Goal: Information Seeking & Learning: Learn about a topic

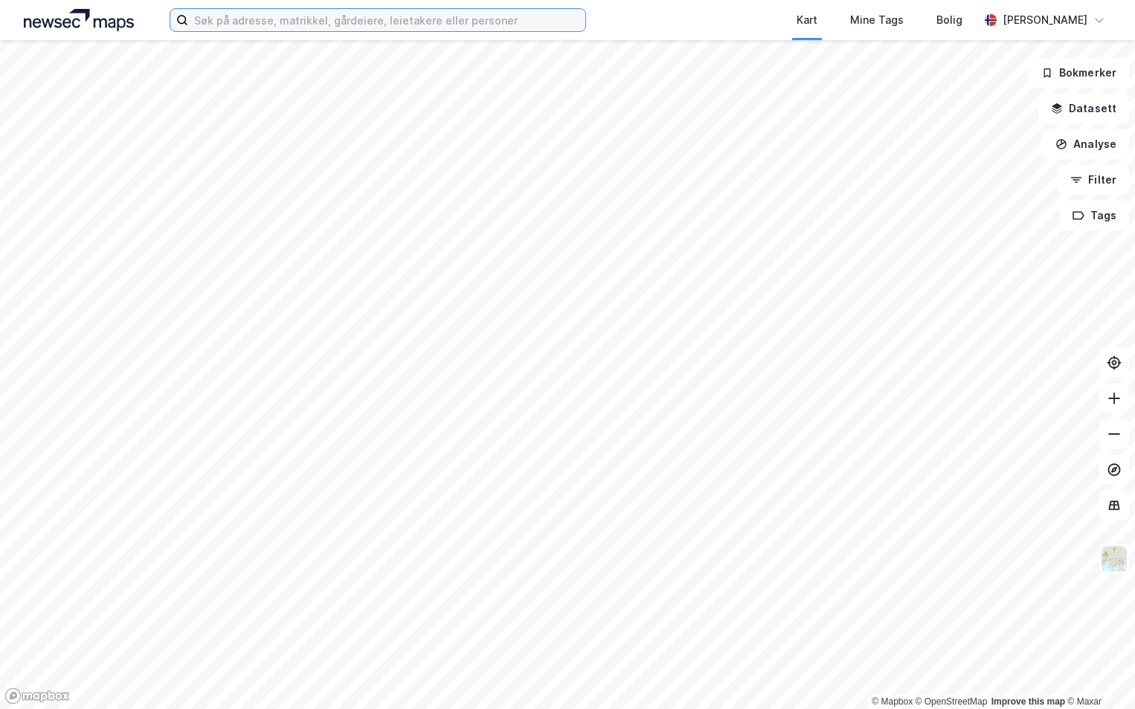
click at [218, 22] on input at bounding box center [386, 20] width 397 height 22
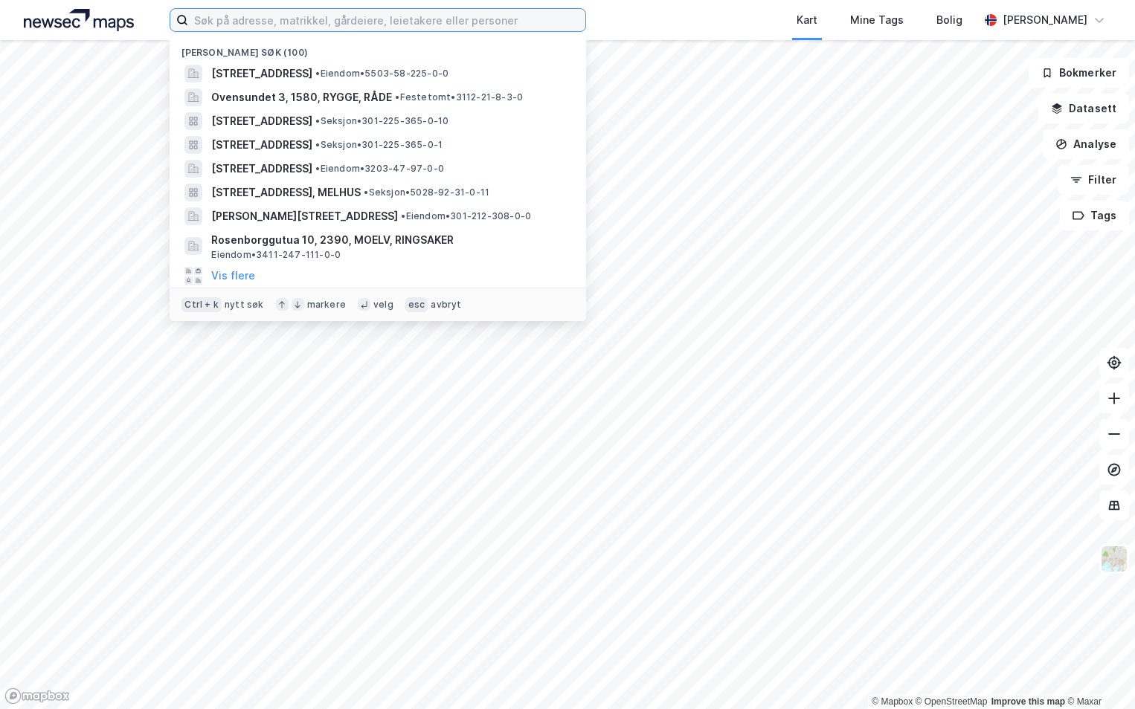
paste input "301-212/308/0/0"
type input "301-212/308/0/0"
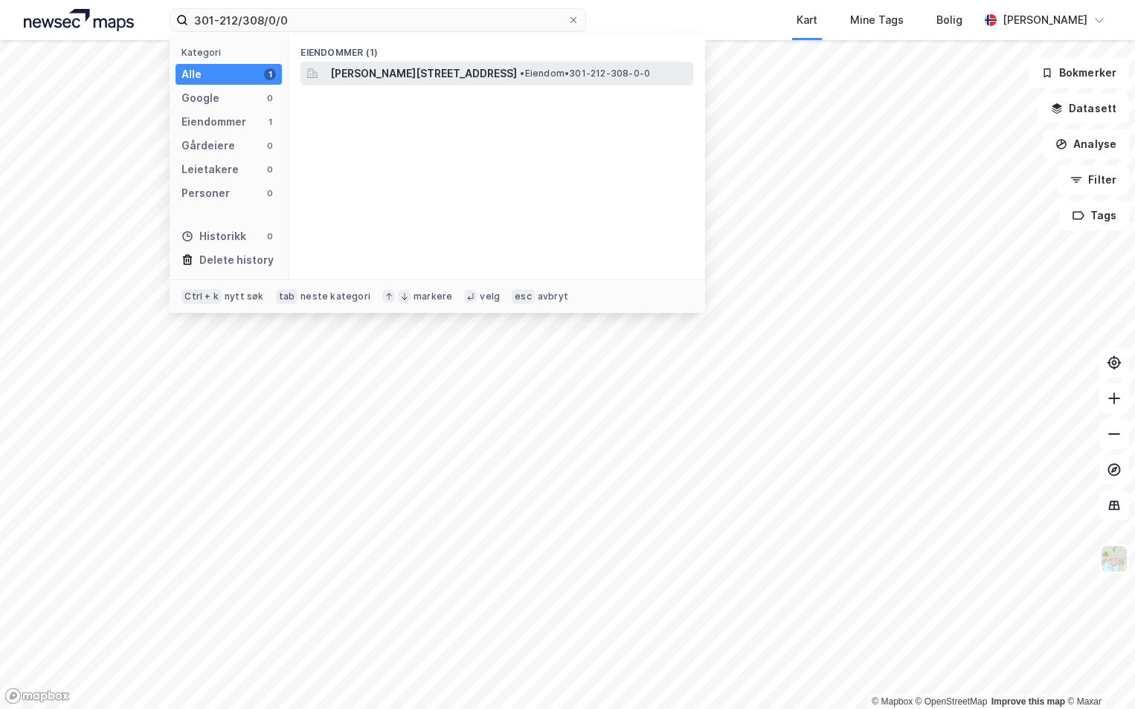
click at [449, 73] on span "[PERSON_NAME][STREET_ADDRESS]" at bounding box center [423, 74] width 187 height 18
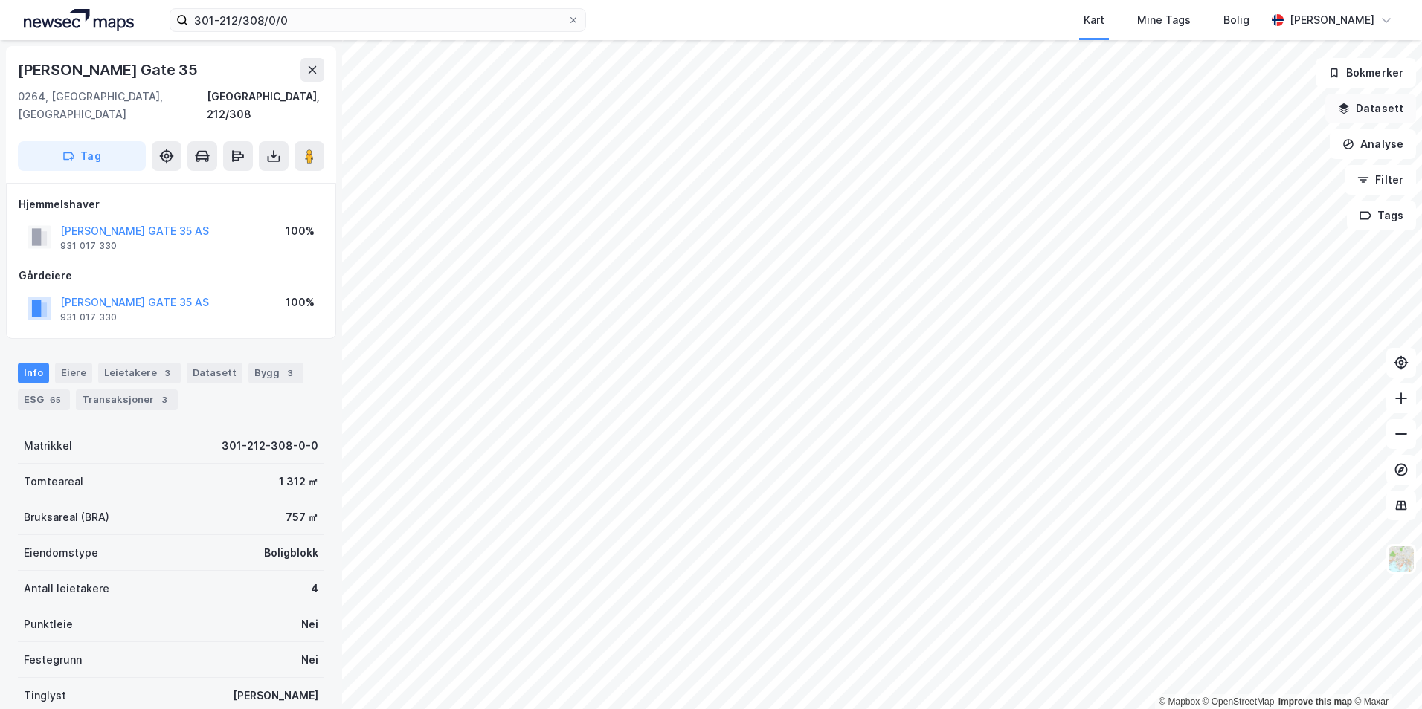
click at [1134, 110] on button "Datasett" at bounding box center [1370, 109] width 91 height 30
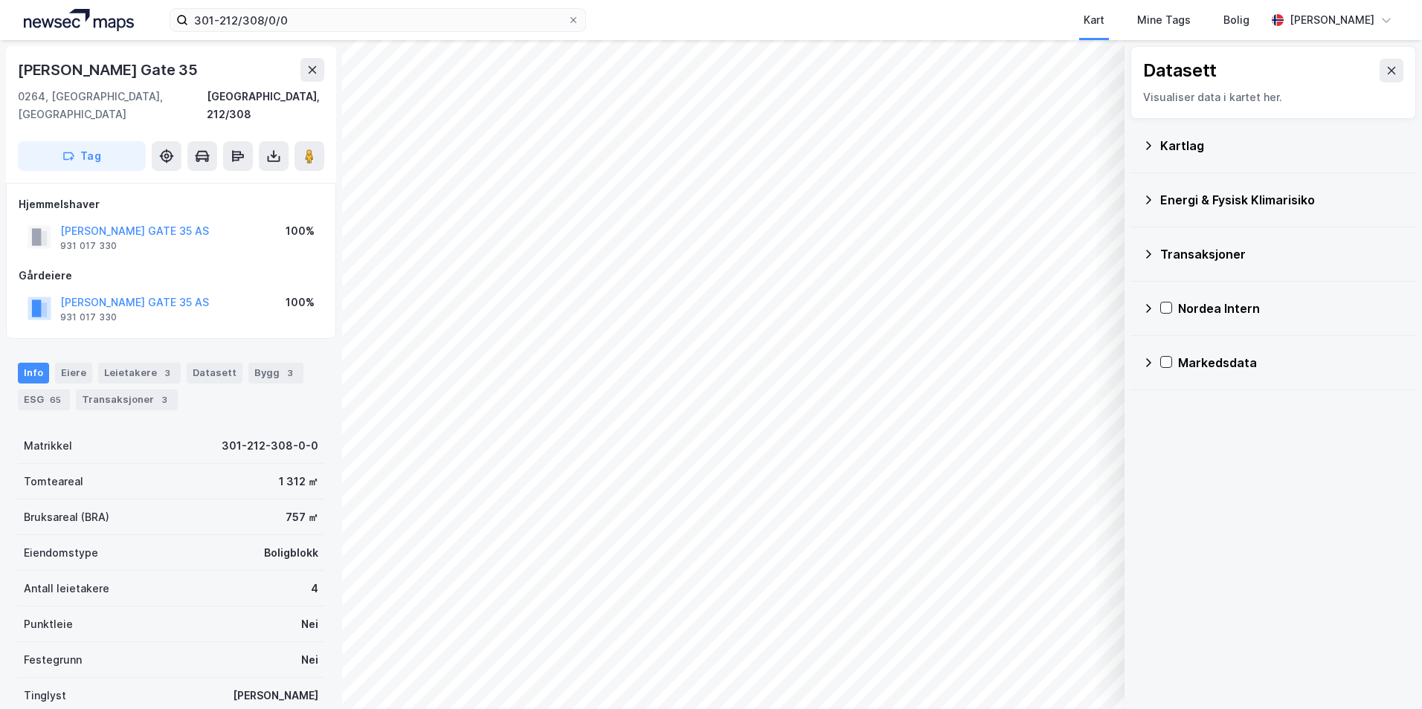
click at [1134, 146] on div "Kartlag" at bounding box center [1273, 146] width 262 height 36
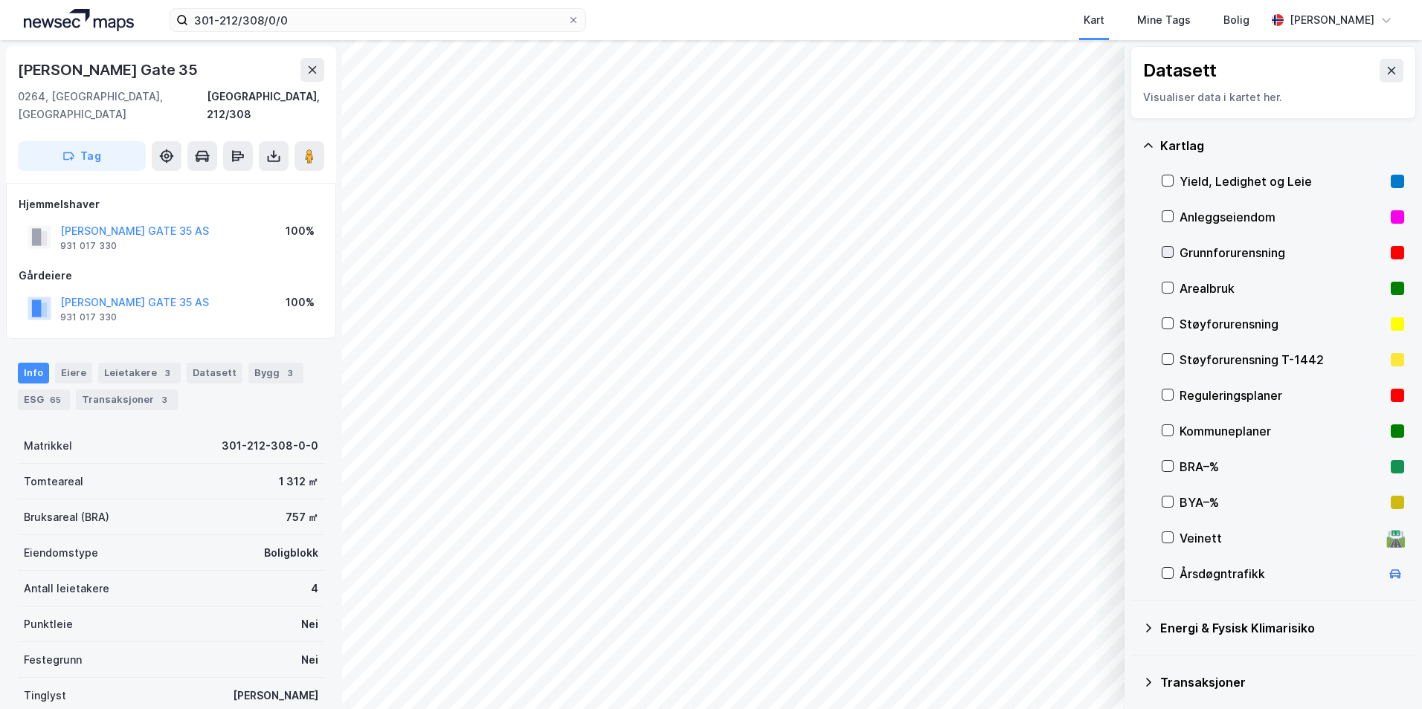
click at [1134, 249] on icon at bounding box center [1167, 252] width 10 height 10
click at [1134, 628] on icon at bounding box center [1148, 628] width 12 height 12
click at [1134, 662] on icon at bounding box center [1186, 663] width 8 height 5
click at [1134, 659] on icon at bounding box center [1167, 664] width 12 height 12
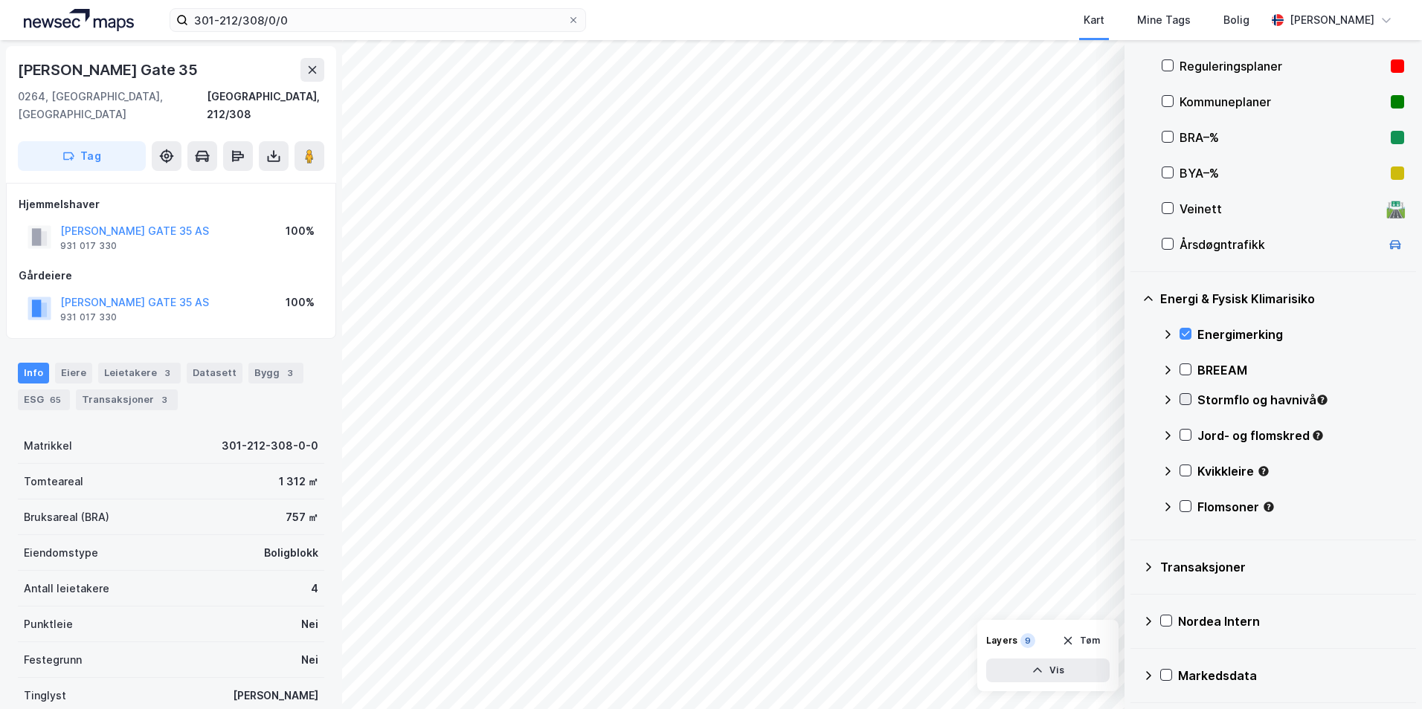
click at [1134, 396] on icon at bounding box center [1185, 399] width 10 height 10
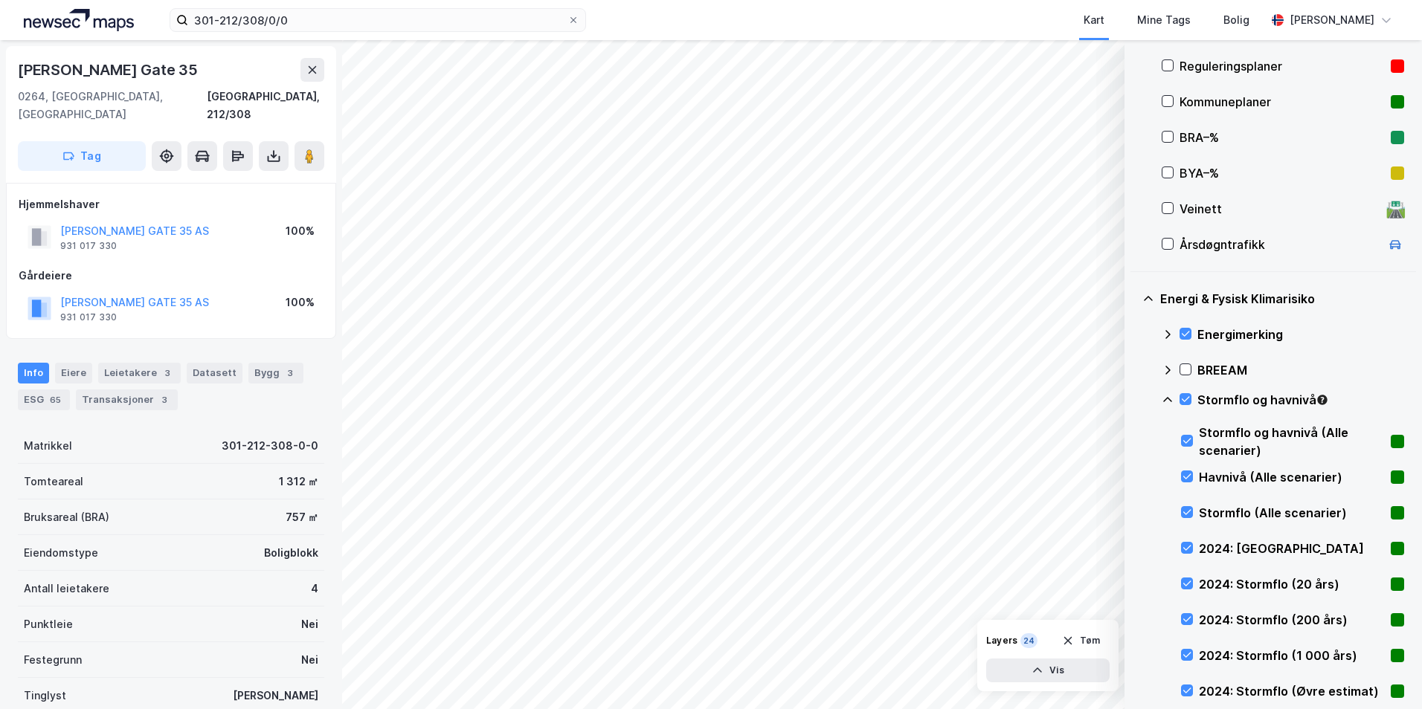
click at [1134, 399] on icon at bounding box center [1167, 399] width 9 height 5
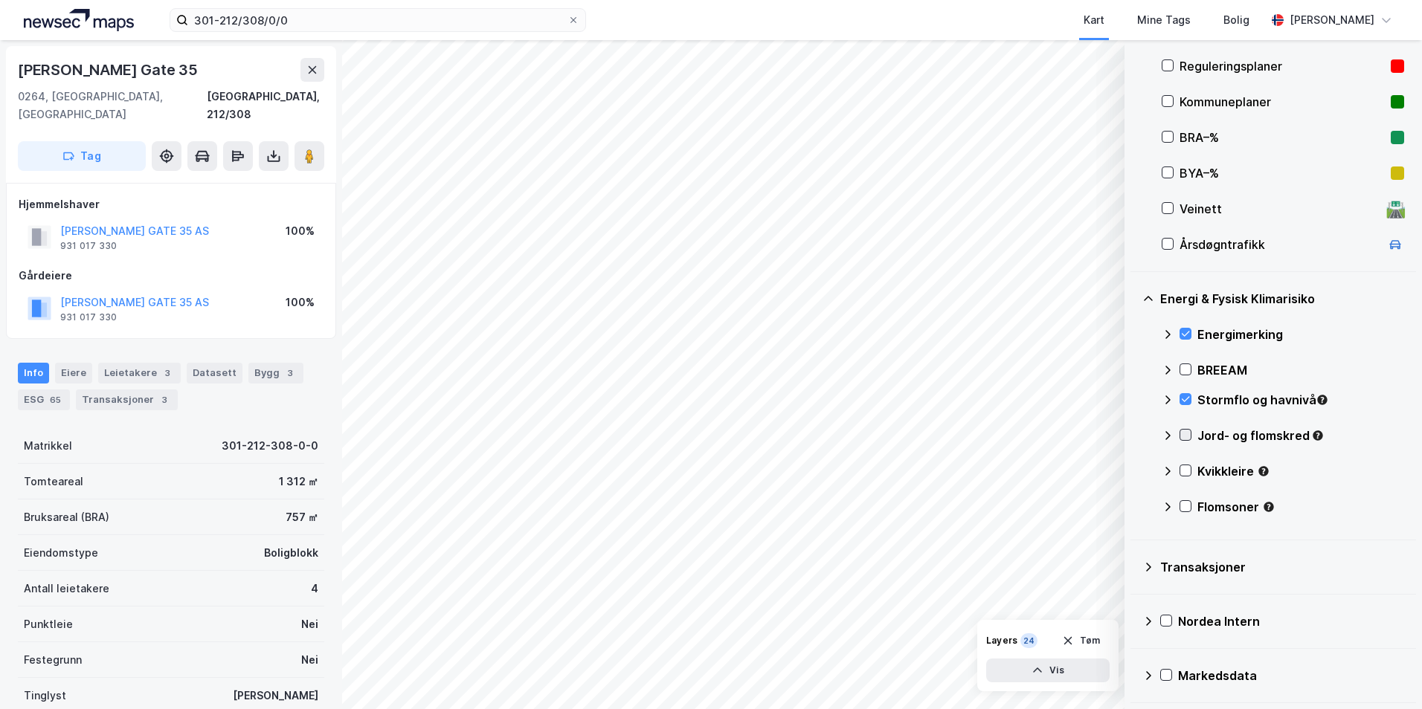
click at [1134, 437] on icon at bounding box center [1186, 435] width 8 height 5
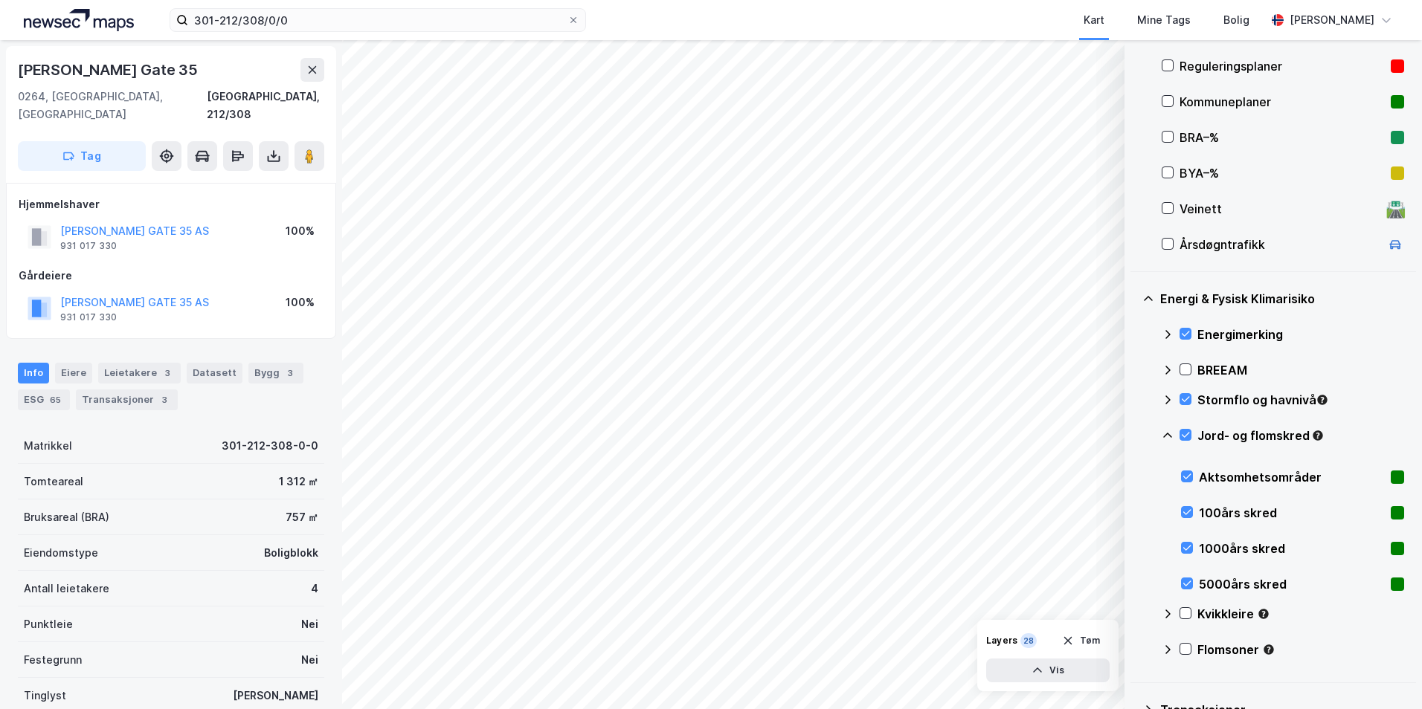
click at [1134, 434] on icon at bounding box center [1167, 435] width 9 height 5
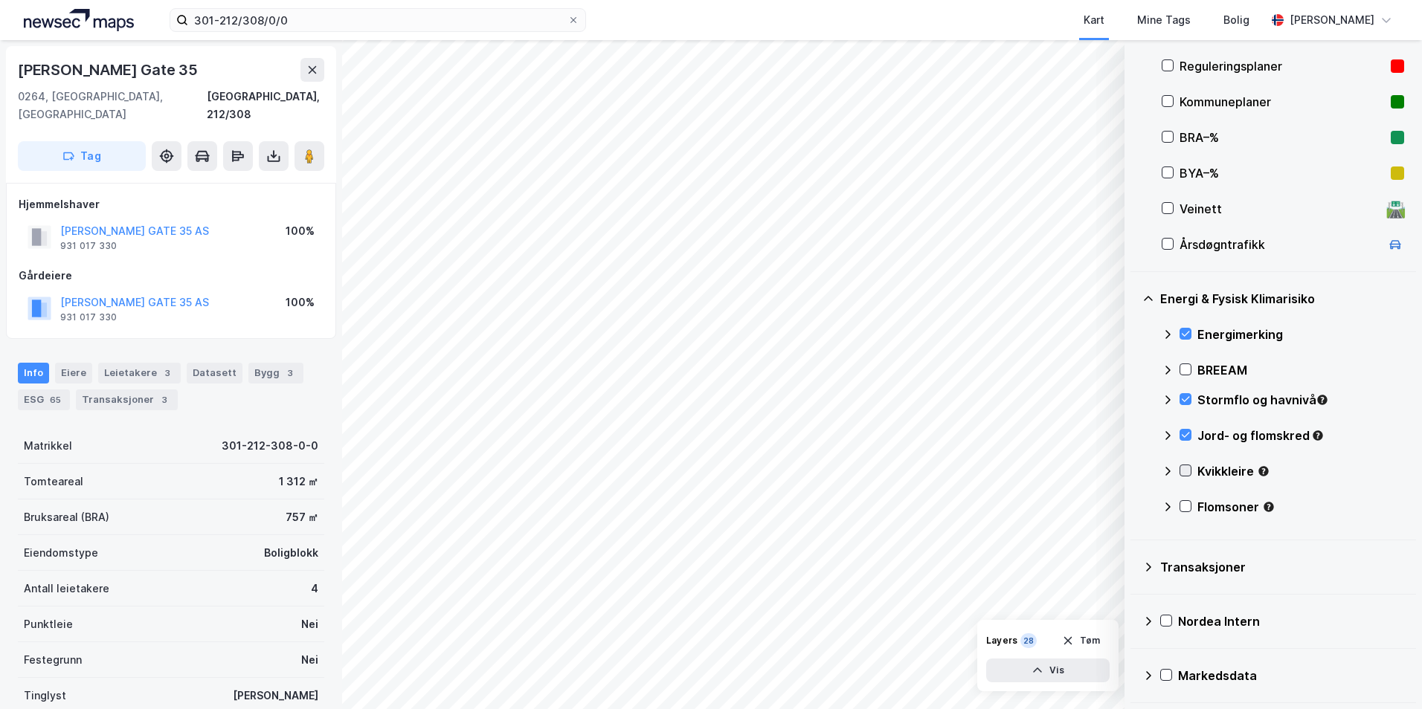
click at [1134, 470] on icon at bounding box center [1185, 470] width 10 height 10
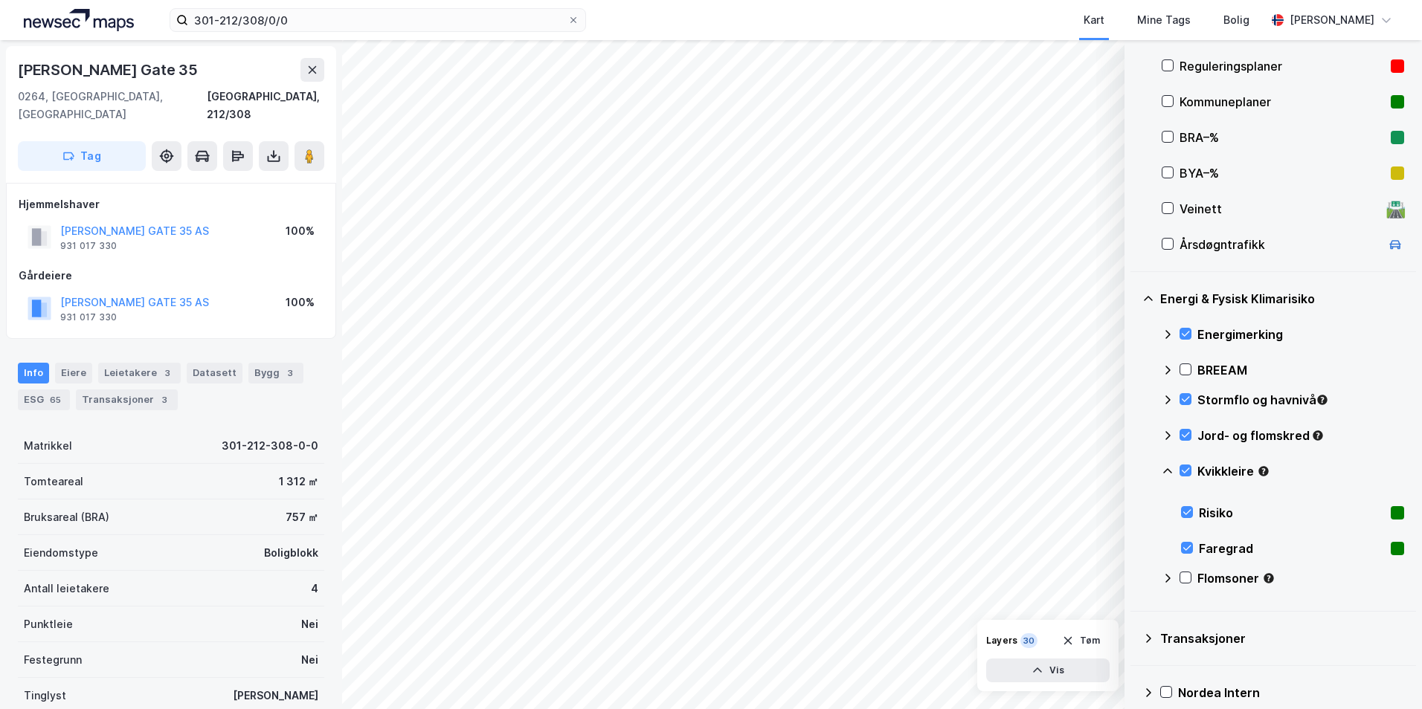
click at [1134, 469] on icon at bounding box center [1167, 471] width 12 height 12
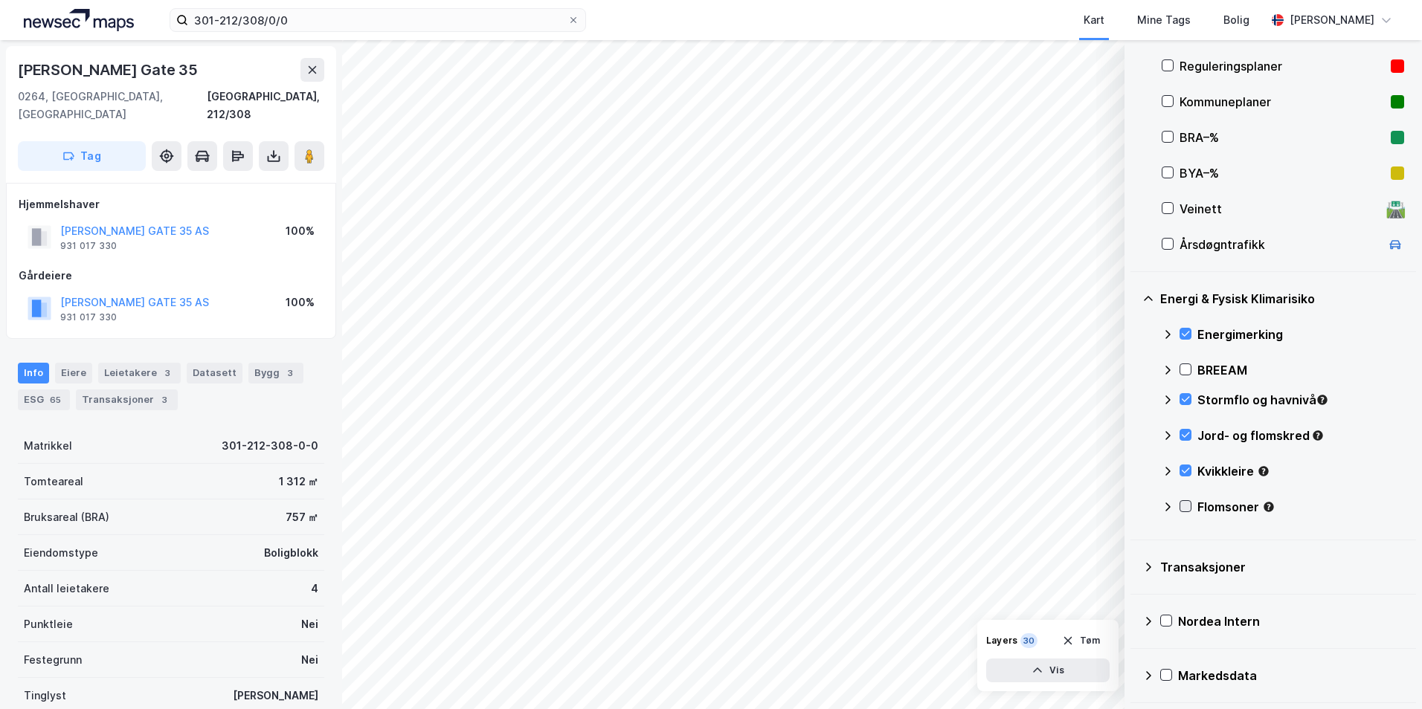
click at [1134, 506] on icon at bounding box center [1185, 506] width 10 height 10
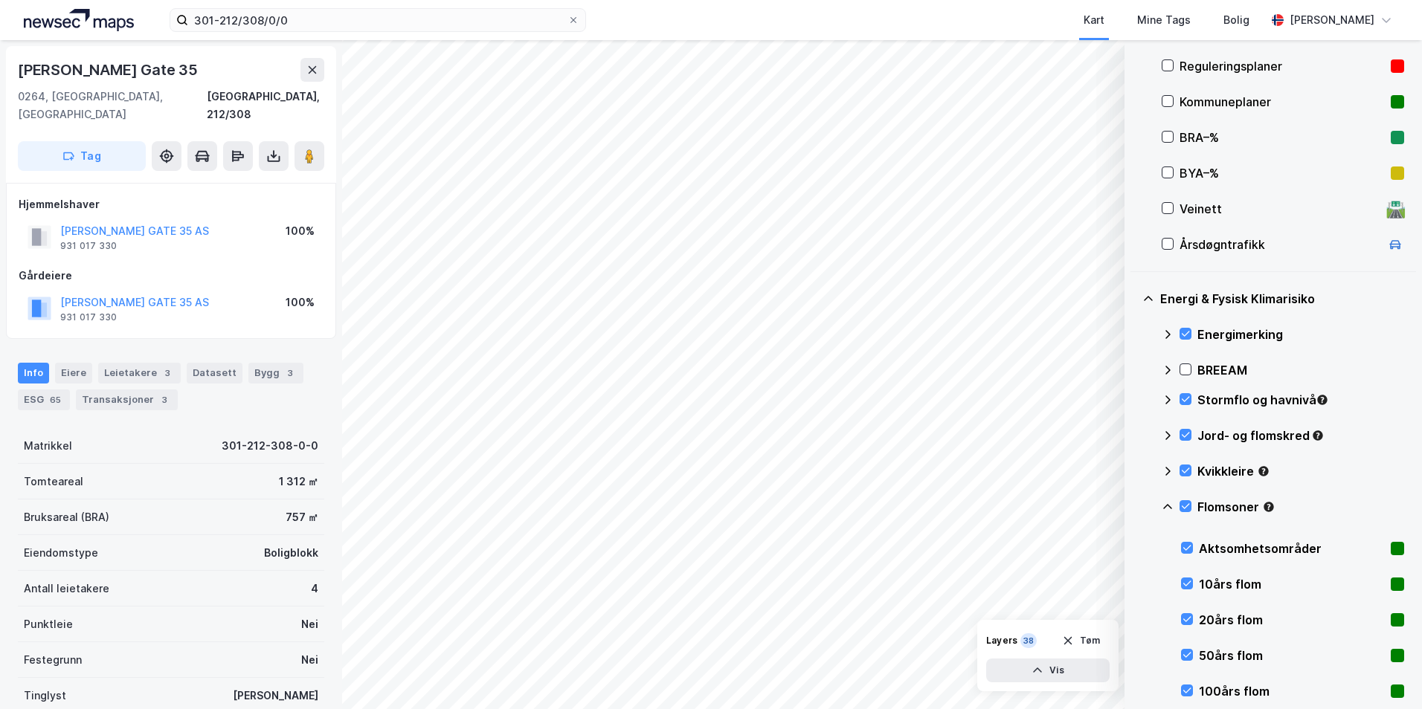
click at [1134, 506] on icon at bounding box center [1167, 507] width 12 height 12
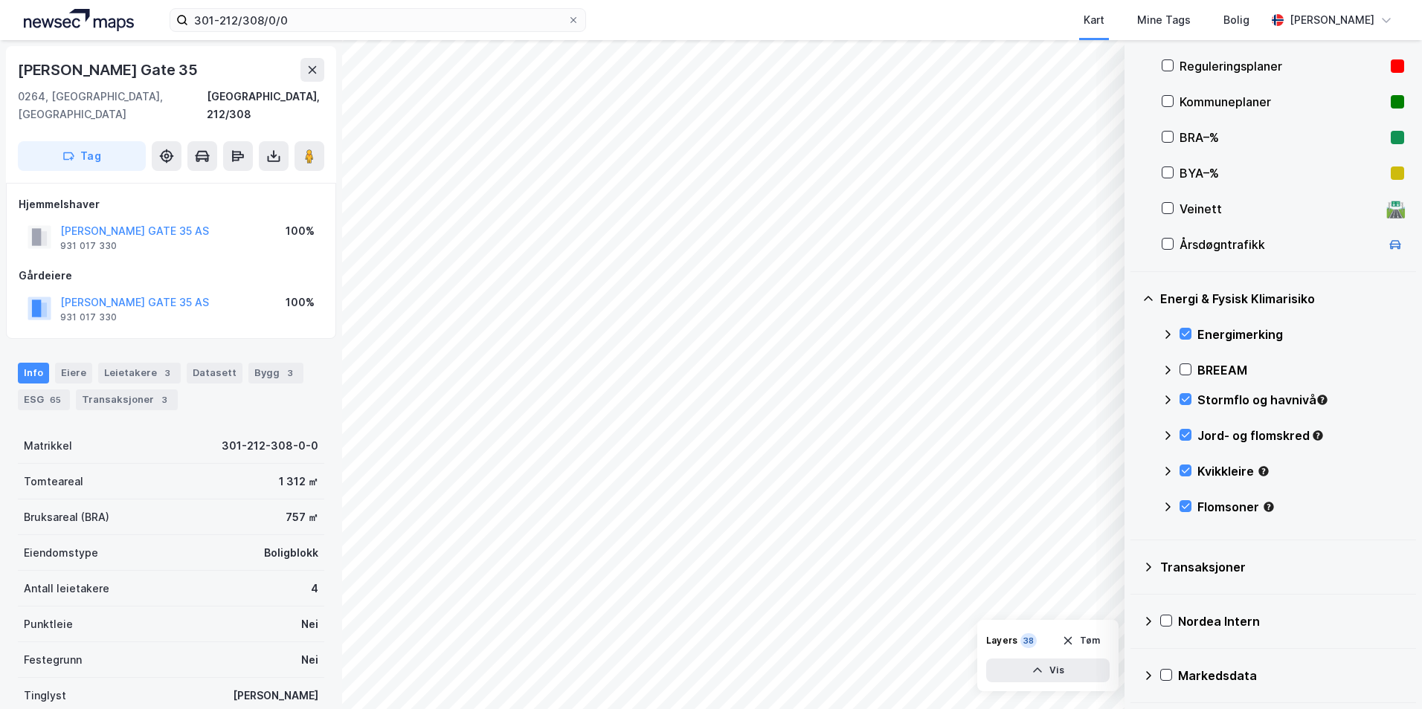
scroll to position [181, 0]
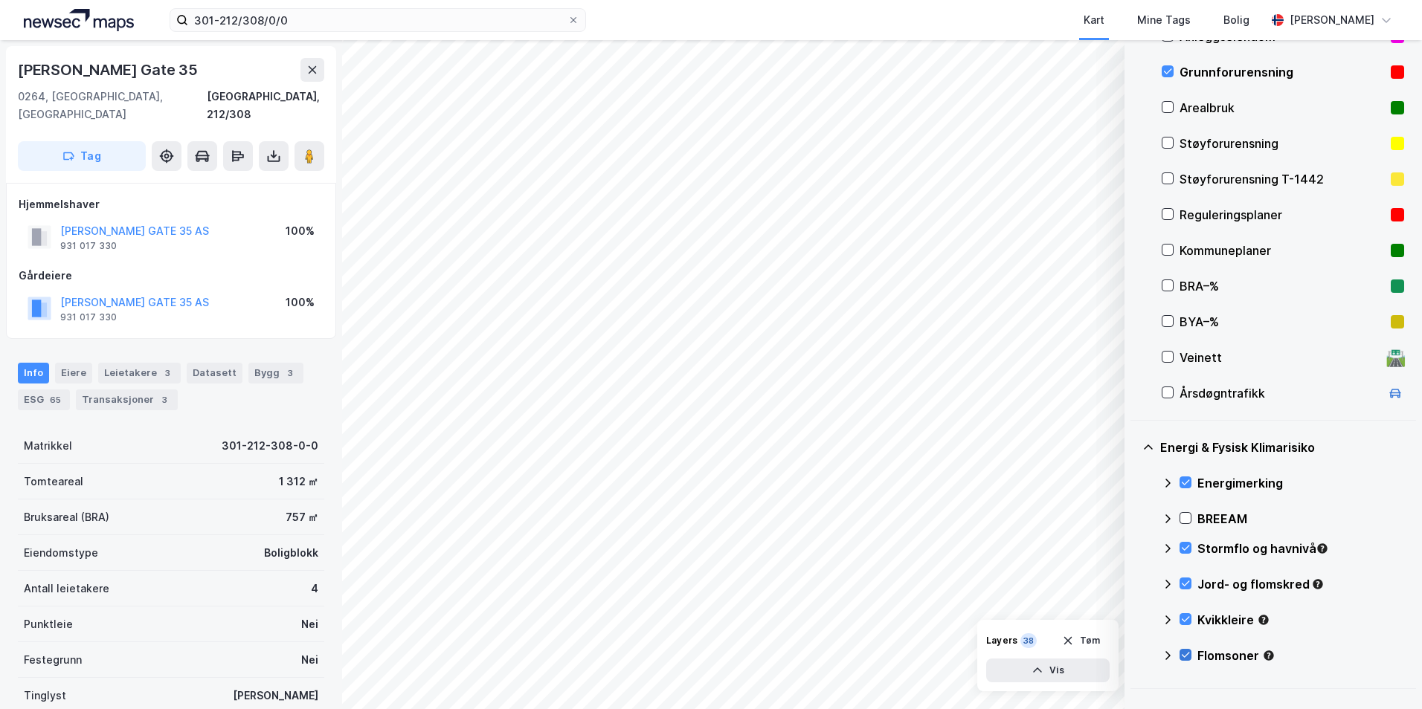
click at [1134, 656] on icon at bounding box center [1185, 655] width 10 height 10
click at [1134, 656] on icon at bounding box center [1167, 656] width 12 height 12
